Goal: Transaction & Acquisition: Purchase product/service

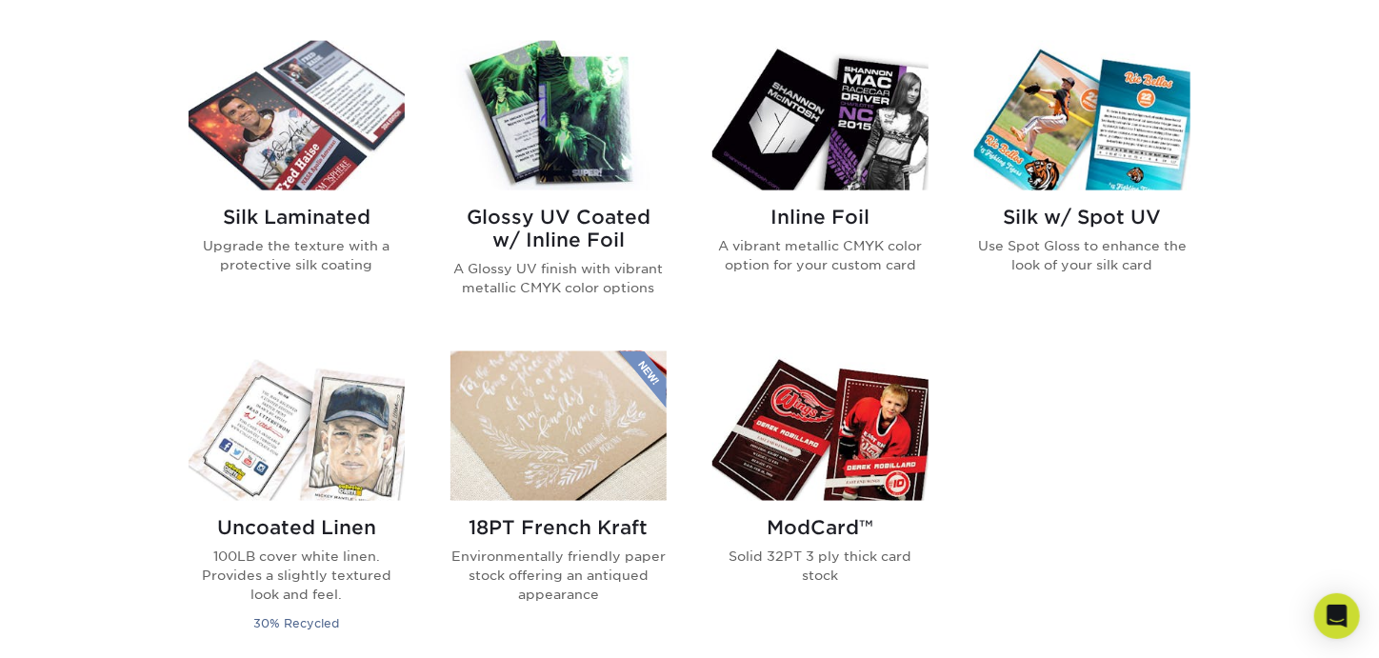
scroll to position [1228, 0]
click at [565, 211] on h2 "Glossy UV Coated w/ Inline Foil" at bounding box center [559, 230] width 216 height 46
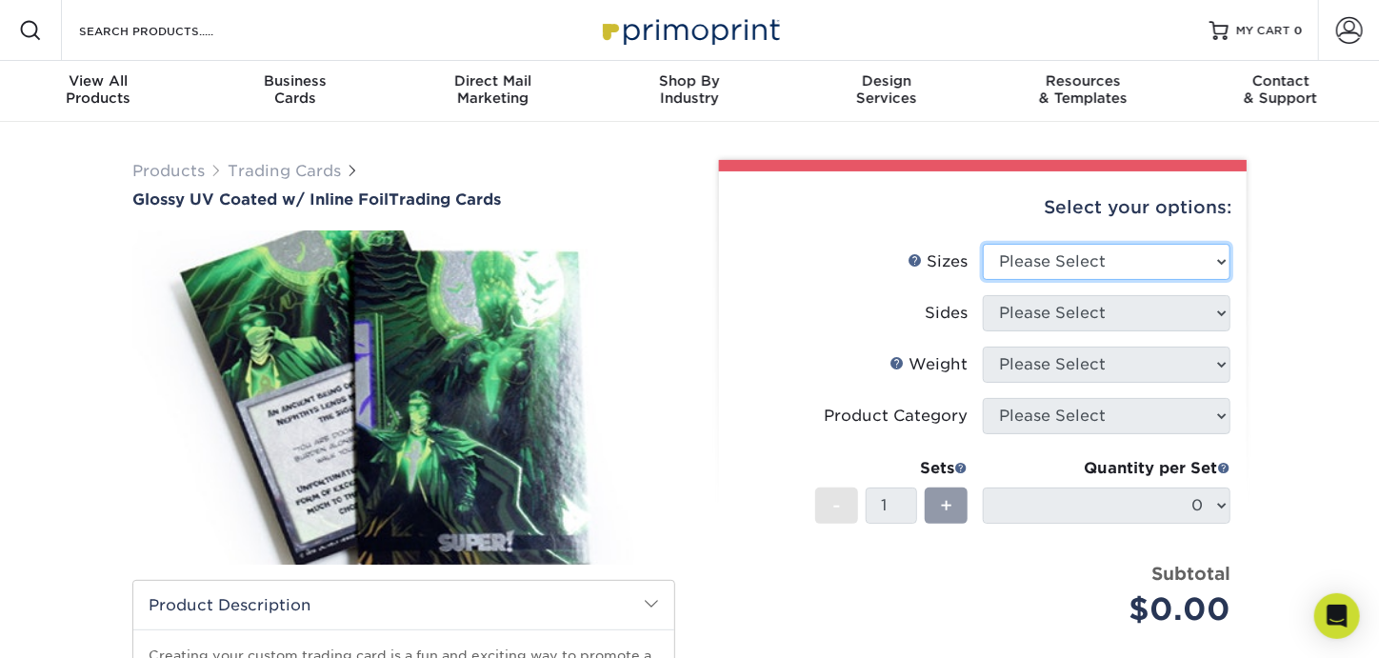
click at [1027, 260] on select "Please Select 2.5" x 3.5"" at bounding box center [1107, 262] width 248 height 36
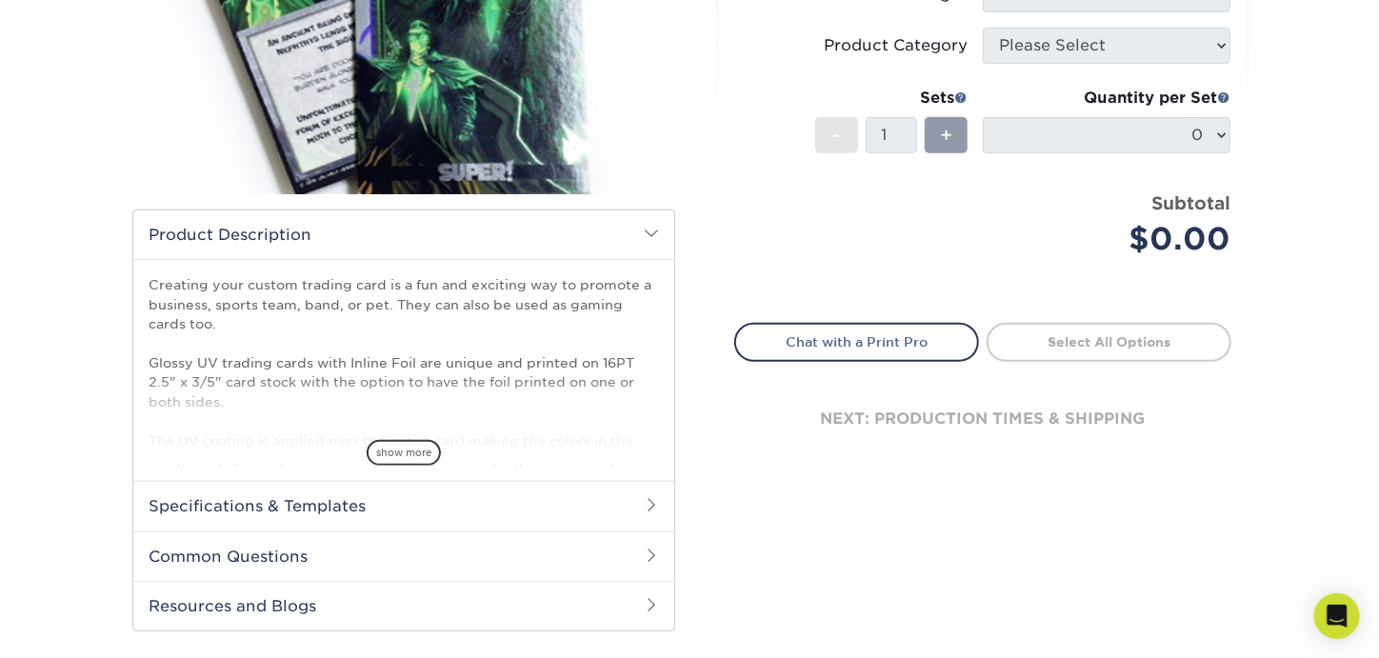
scroll to position [372, 0]
click at [493, 512] on h2 "Specifications & Templates" at bounding box center [403, 505] width 541 height 50
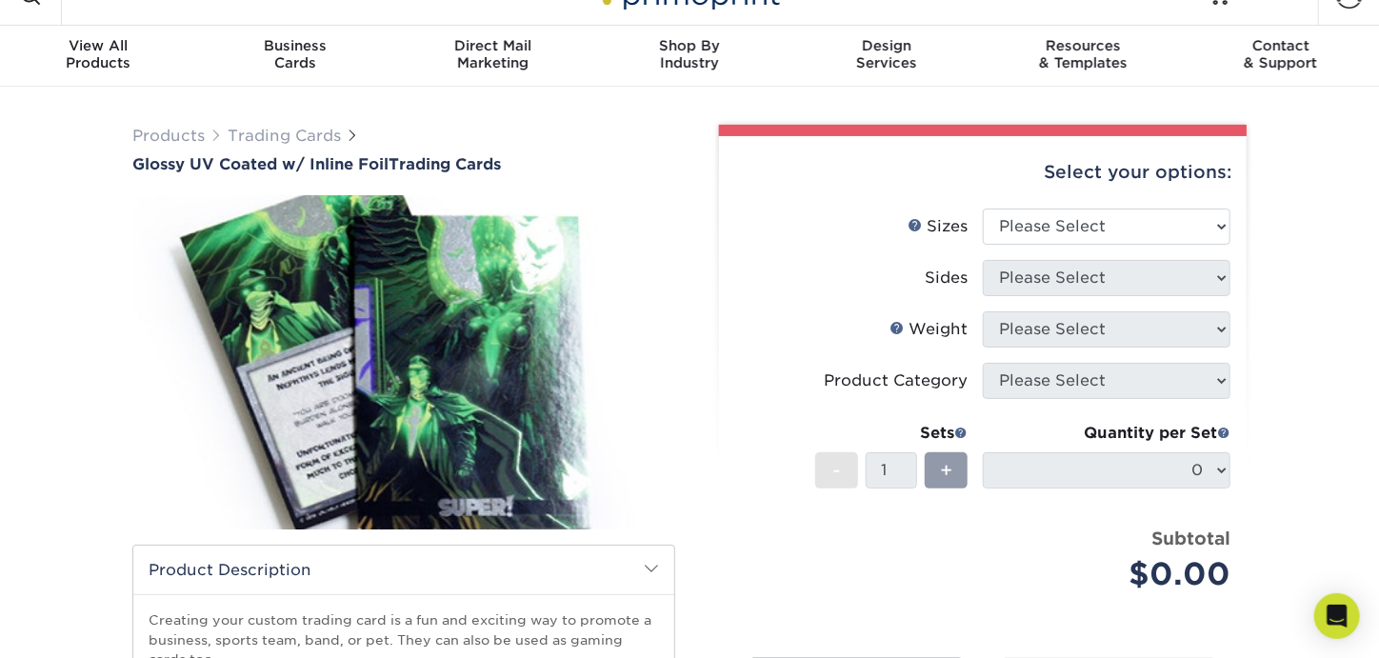
scroll to position [32, 0]
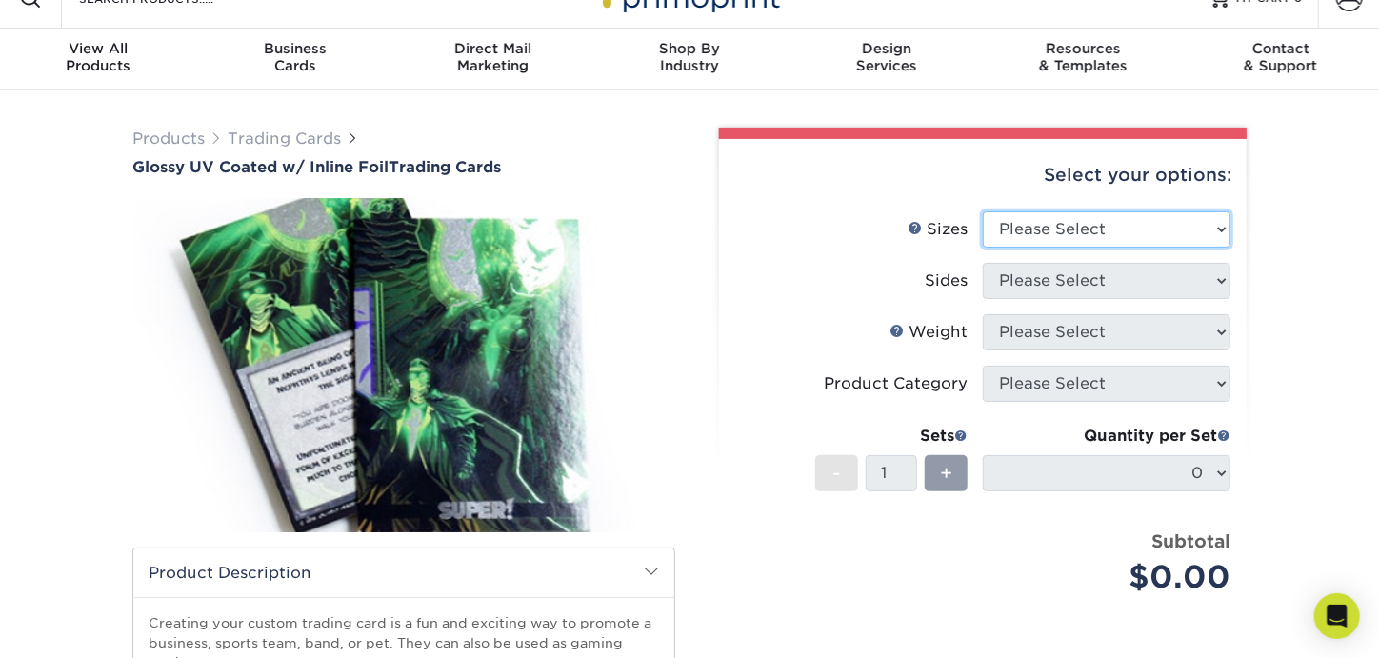
click at [1055, 218] on select "Please Select 2.5" x 3.5"" at bounding box center [1107, 229] width 248 height 36
select select "2.50x3.50"
click at [983, 211] on select "Please Select 2.5" x 3.5"" at bounding box center [1107, 229] width 248 height 36
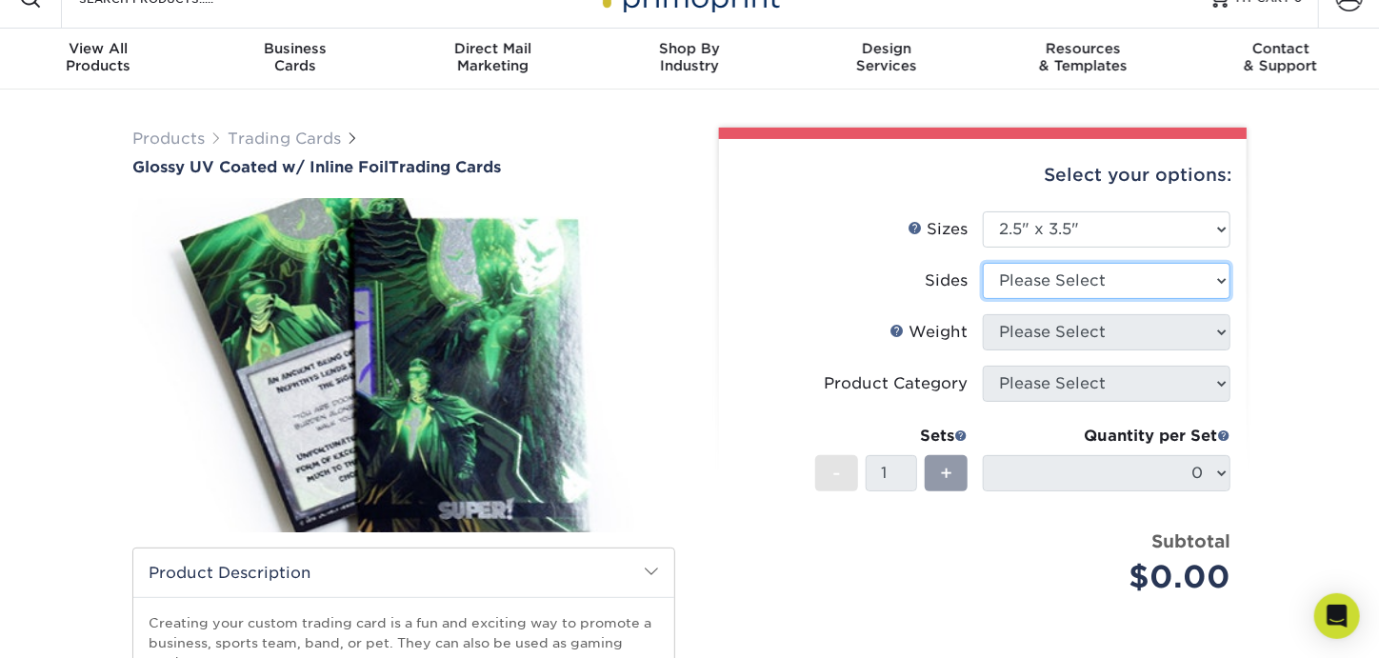
click at [1051, 285] on select "Please Select Print Both Sides - Foil Back Only Print Both Sides - Foil Both Si…" at bounding box center [1107, 281] width 248 height 36
select select "e9e9dfb3-fba1-4d60-972c-fd9ca5904d33"
click at [983, 263] on select "Please Select Print Both Sides - Foil Back Only Print Both Sides - Foil Both Si…" at bounding box center [1107, 281] width 248 height 36
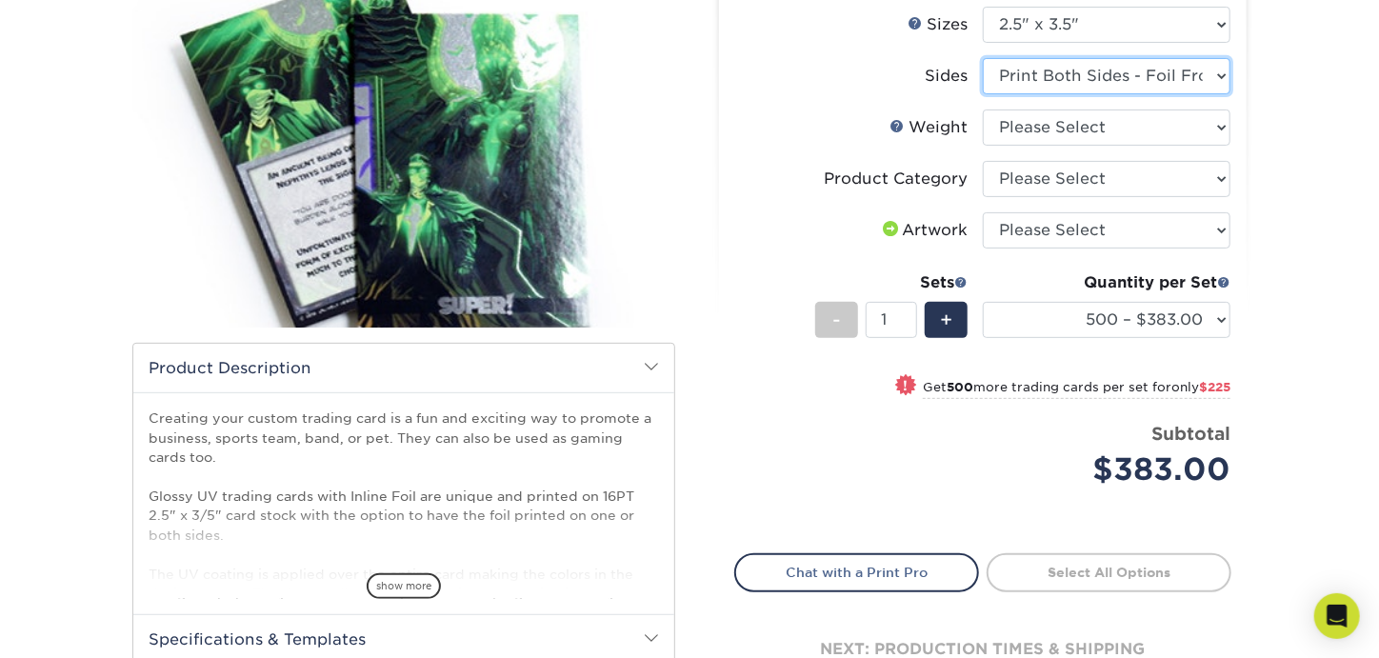
scroll to position [0, 0]
